Goal: Navigation & Orientation: Find specific page/section

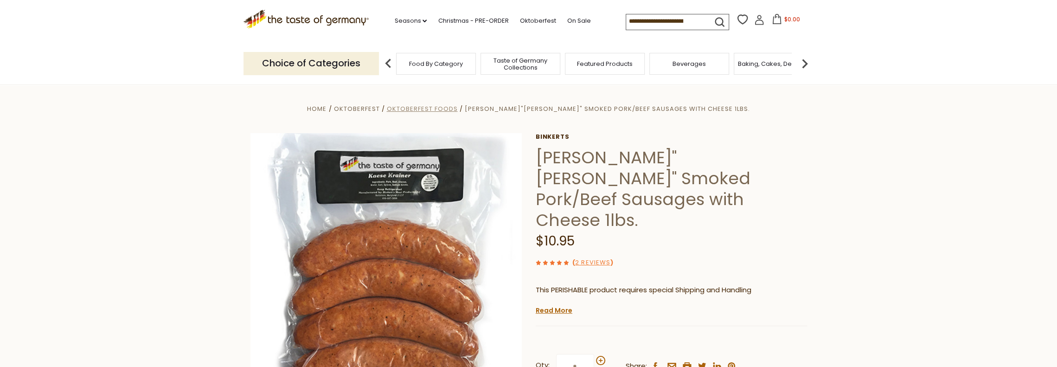
click at [440, 108] on span "Oktoberfest Foods" at bounding box center [421, 108] width 71 height 9
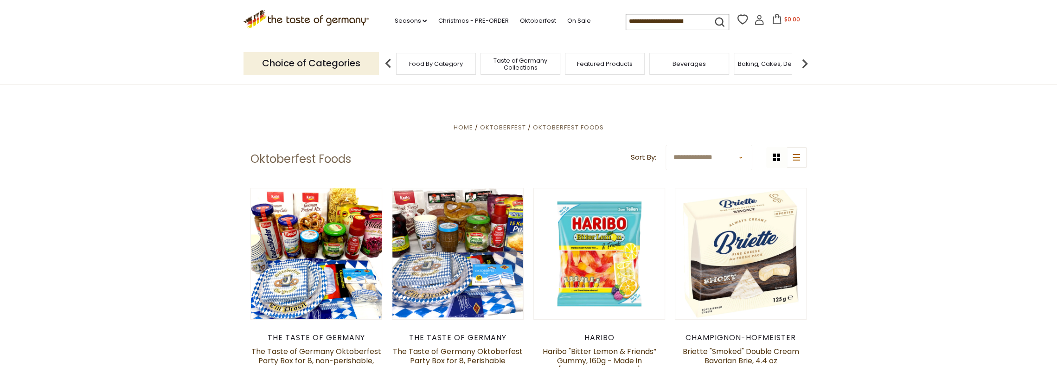
click at [446, 64] on span "Food By Category" at bounding box center [436, 63] width 54 height 7
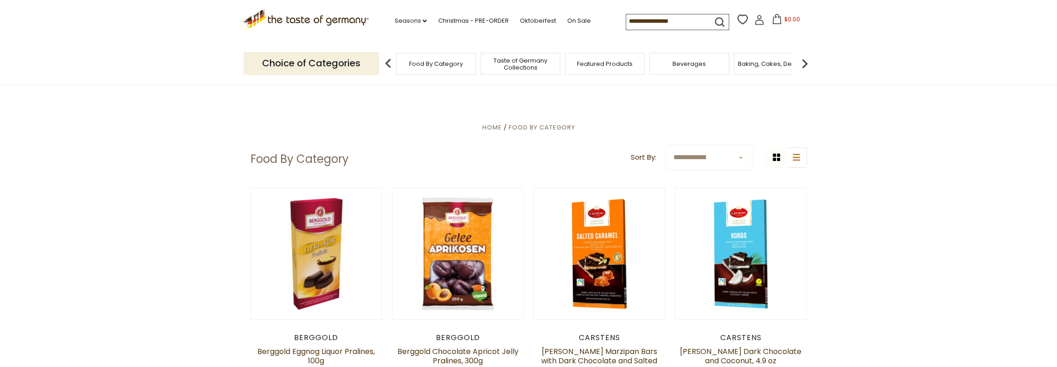
click at [314, 68] on p "Choice of Categories" at bounding box center [311, 63] width 135 height 23
click at [340, 66] on p "Choice of Categories" at bounding box center [311, 63] width 135 height 23
click at [803, 64] on img at bounding box center [805, 63] width 19 height 19
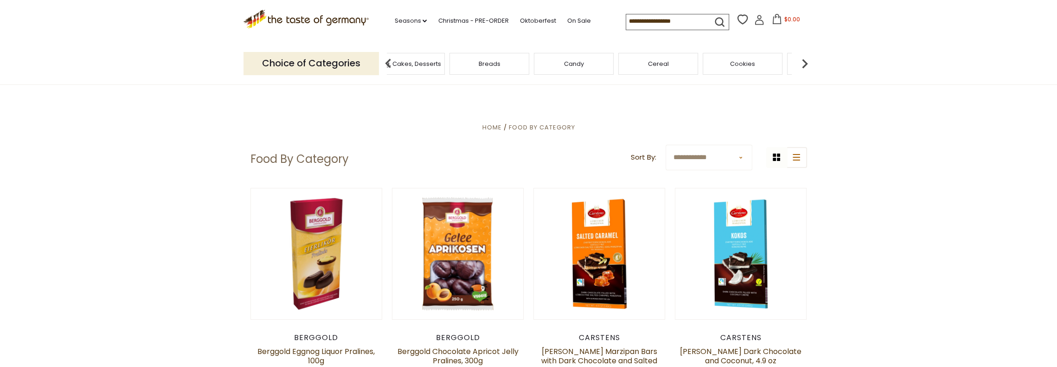
click at [803, 64] on img at bounding box center [805, 63] width 19 height 19
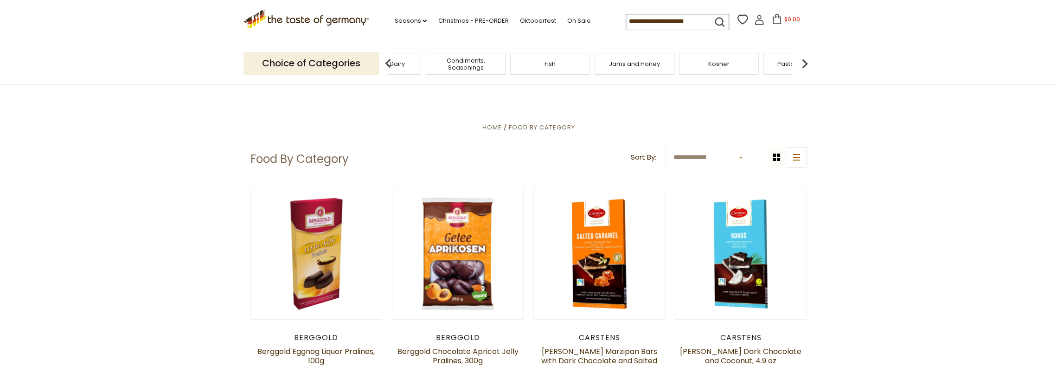
click at [803, 64] on img at bounding box center [805, 63] width 19 height 19
click at [744, 70] on div "Sausages" at bounding box center [734, 64] width 80 height 22
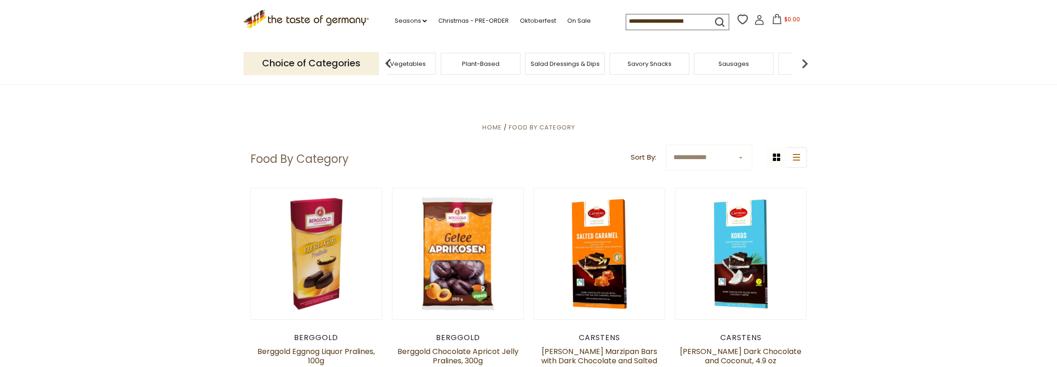
click at [733, 66] on span "Sausages" at bounding box center [734, 63] width 31 height 7
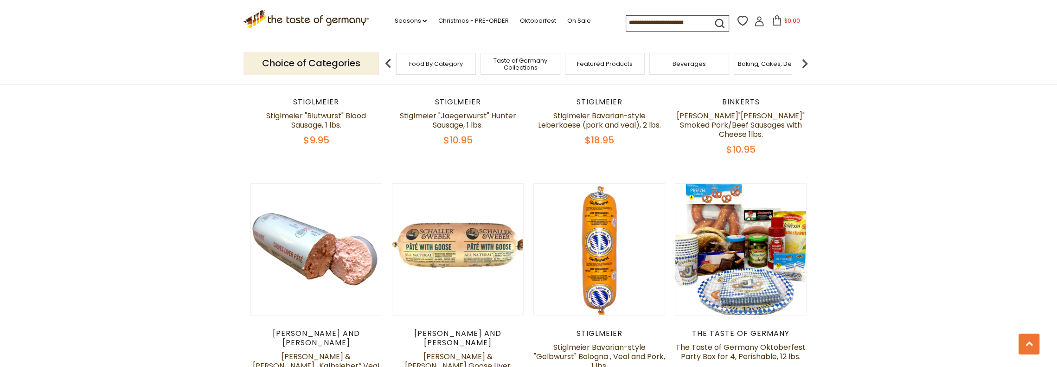
scroll to position [2273, 0]
